Goal: Information Seeking & Learning: Learn about a topic

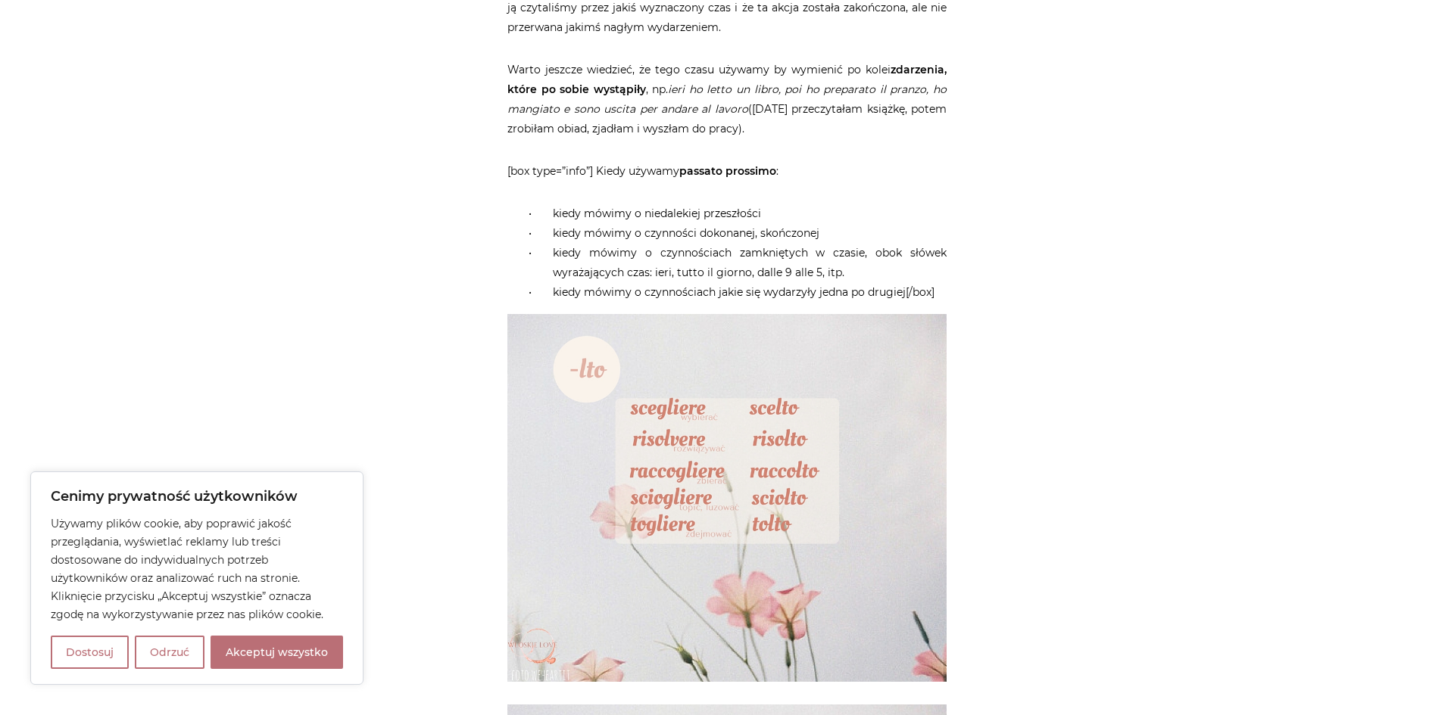
scroll to position [1865, 0]
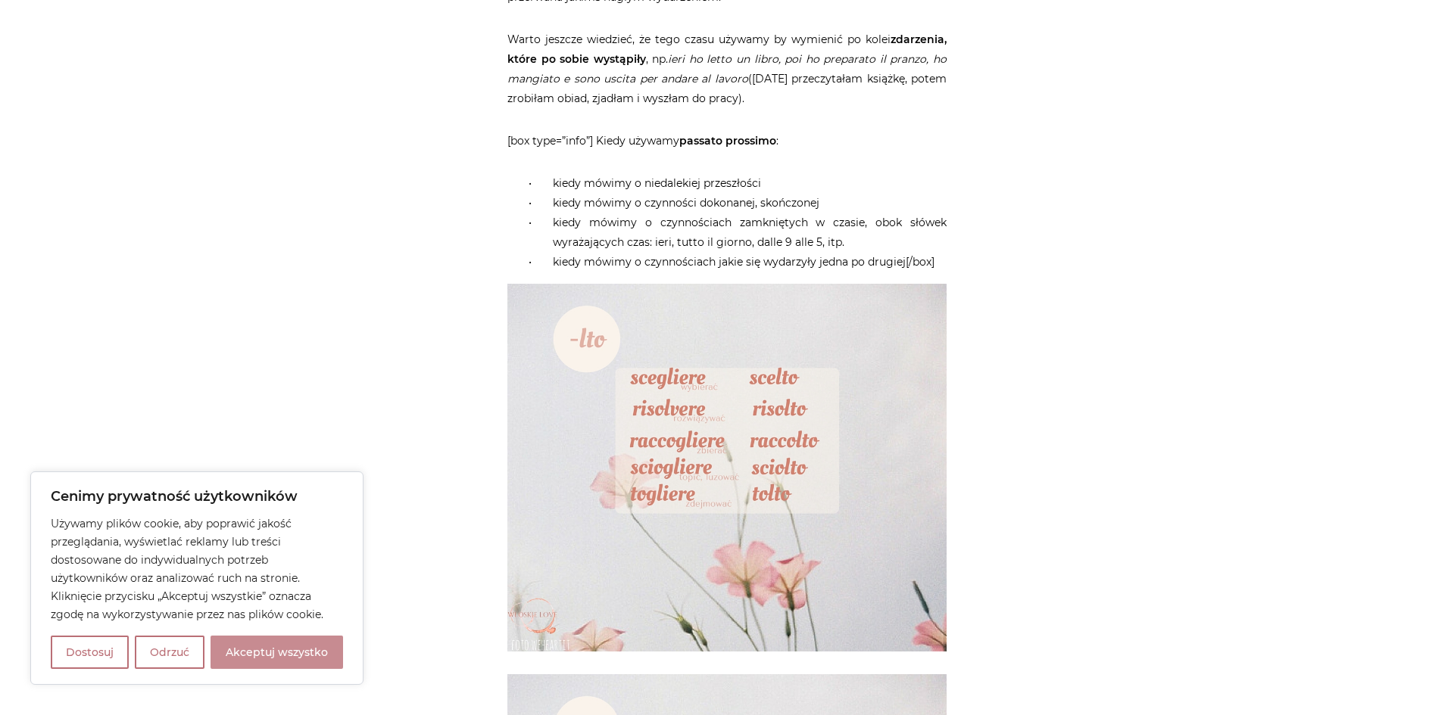
click at [281, 658] on button "Akceptuj wszystko" at bounding box center [276, 652] width 132 height 33
checkbox input "true"
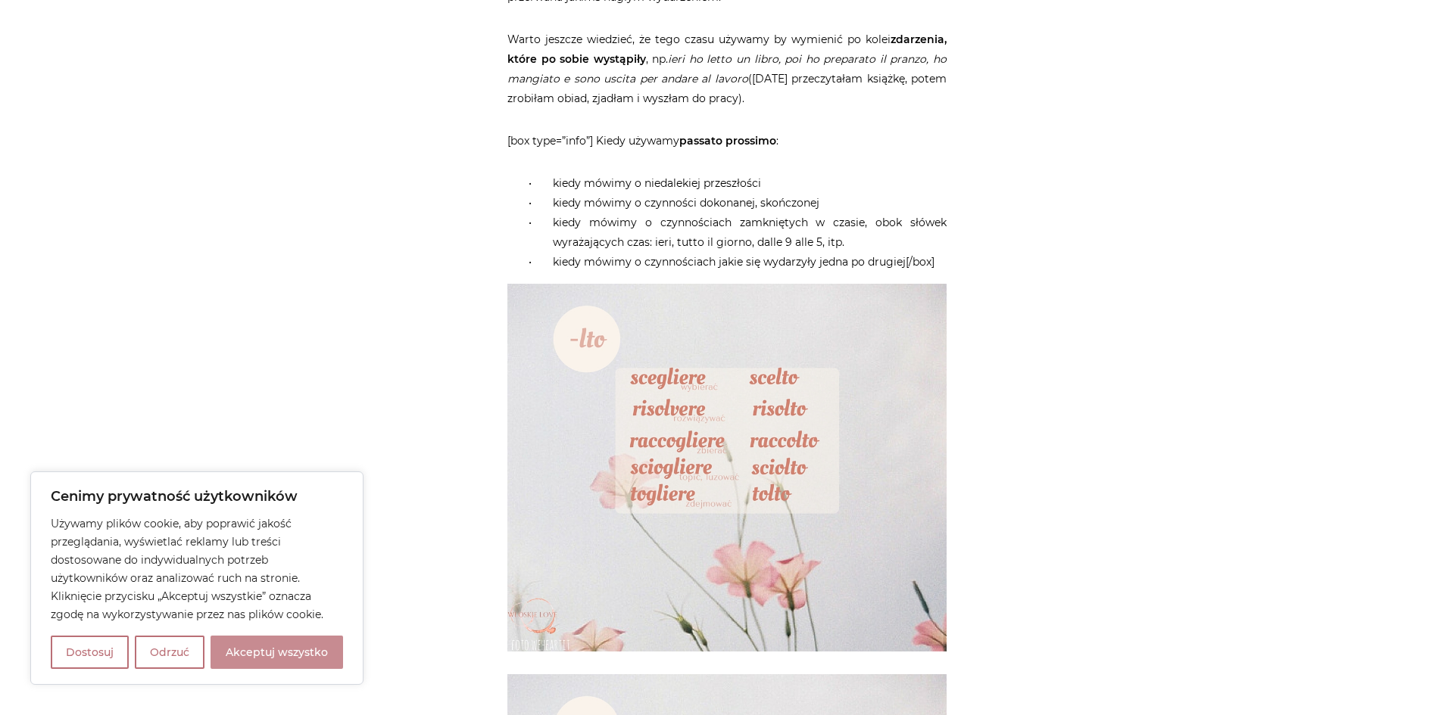
checkbox input "true"
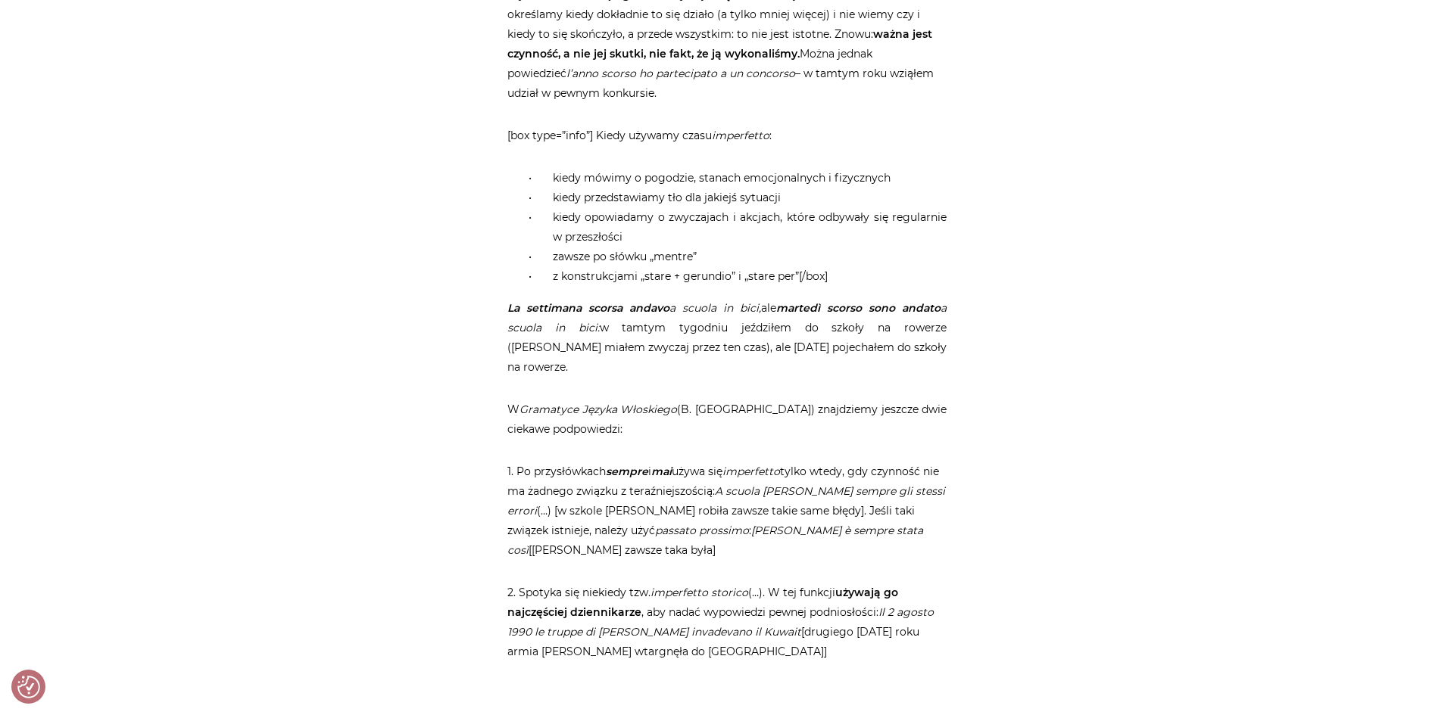
scroll to position [6514, 0]
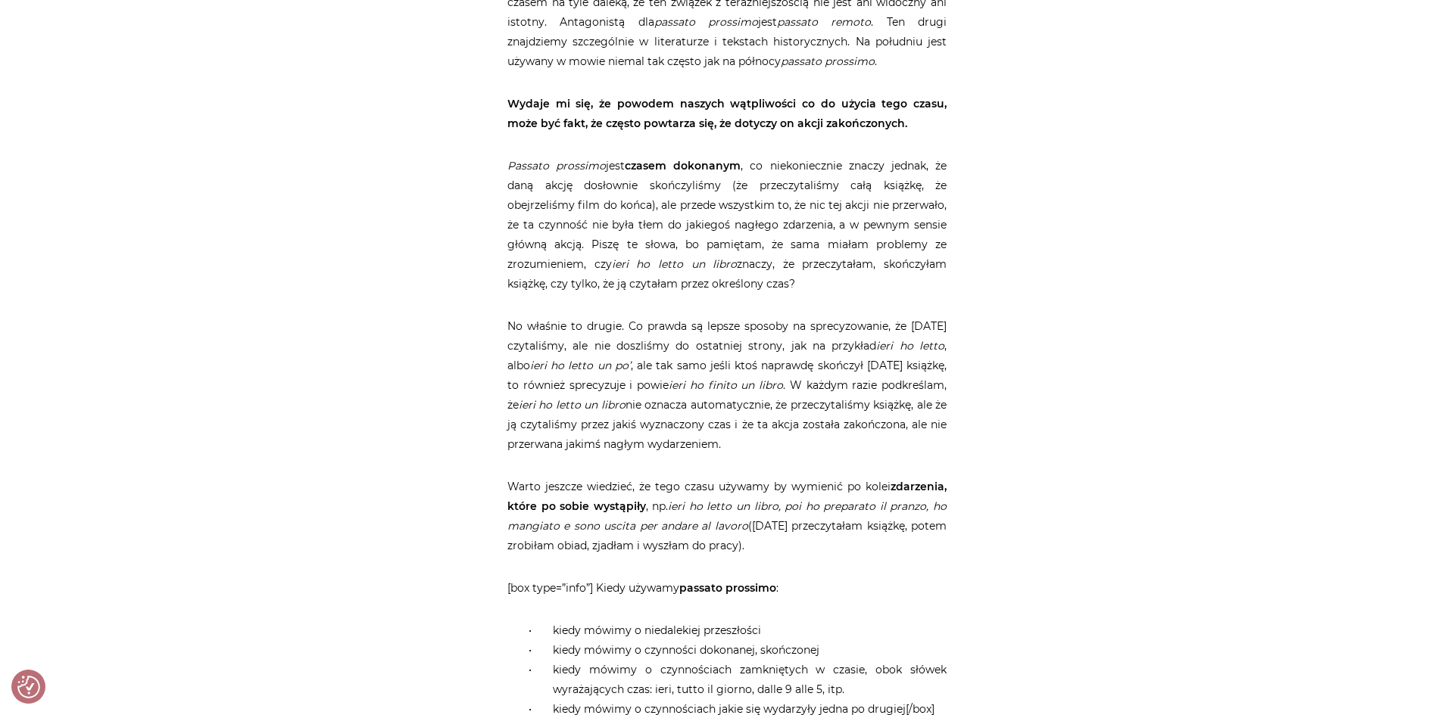
scroll to position [1423, 0]
